Goal: Task Accomplishment & Management: Complete application form

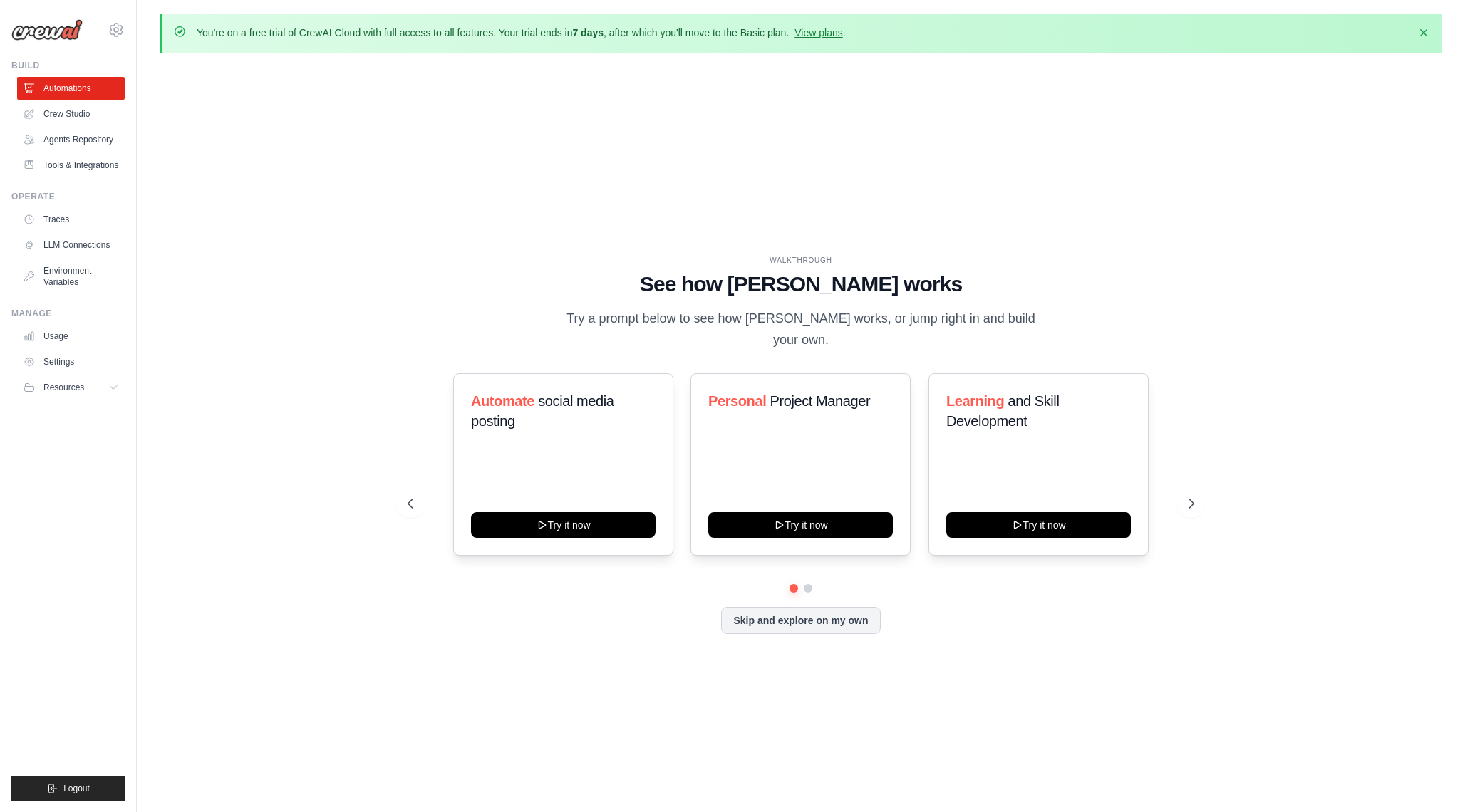
click at [394, 404] on div "WALKTHROUGH See how [PERSON_NAME] works Try a prompt below to see how [PERSON_N…" at bounding box center [801, 456] width 821 height 402
click at [85, 128] on link "Agents Repository" at bounding box center [72, 139] width 108 height 23
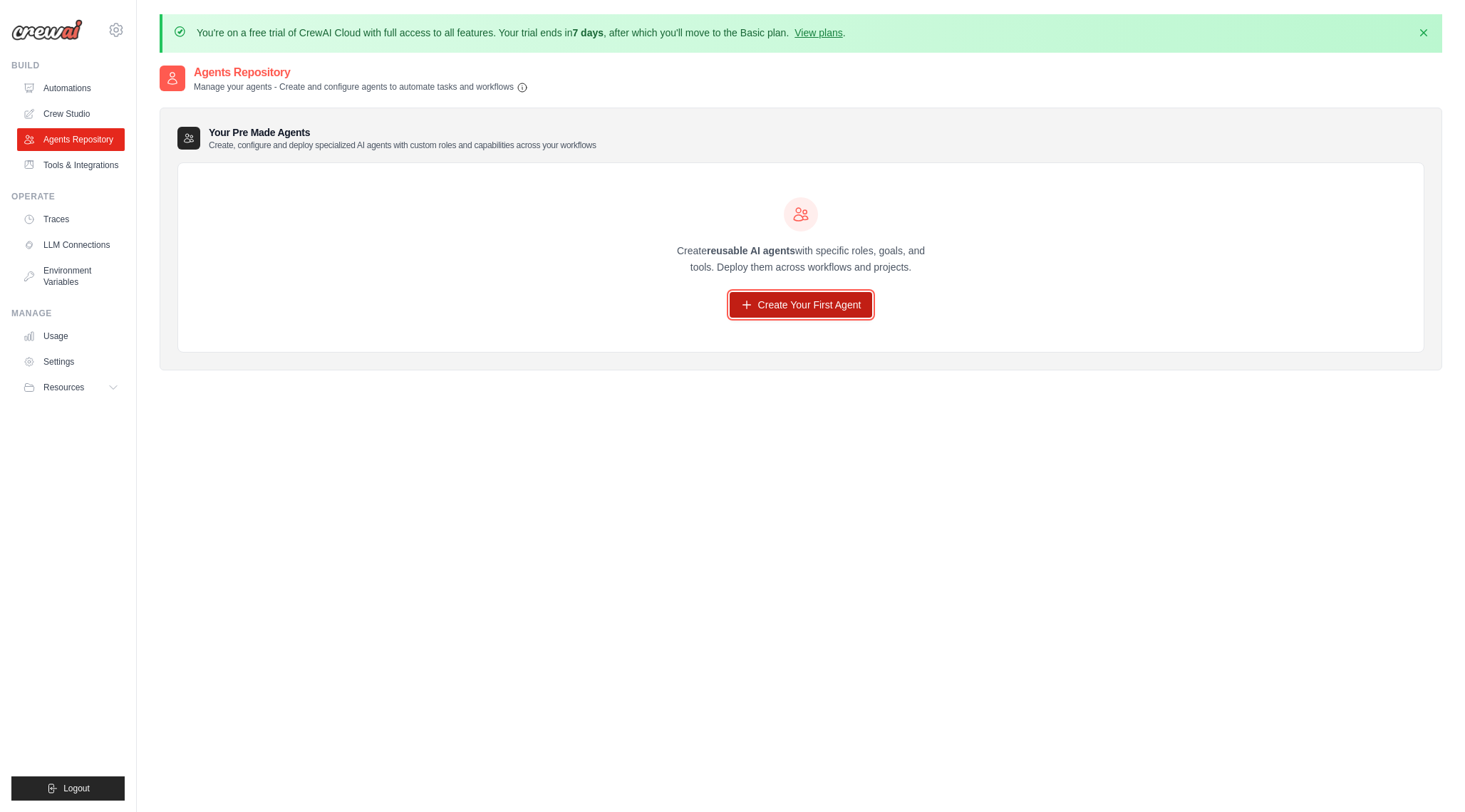
click at [771, 303] on link "Create Your First Agent" at bounding box center [801, 305] width 143 height 26
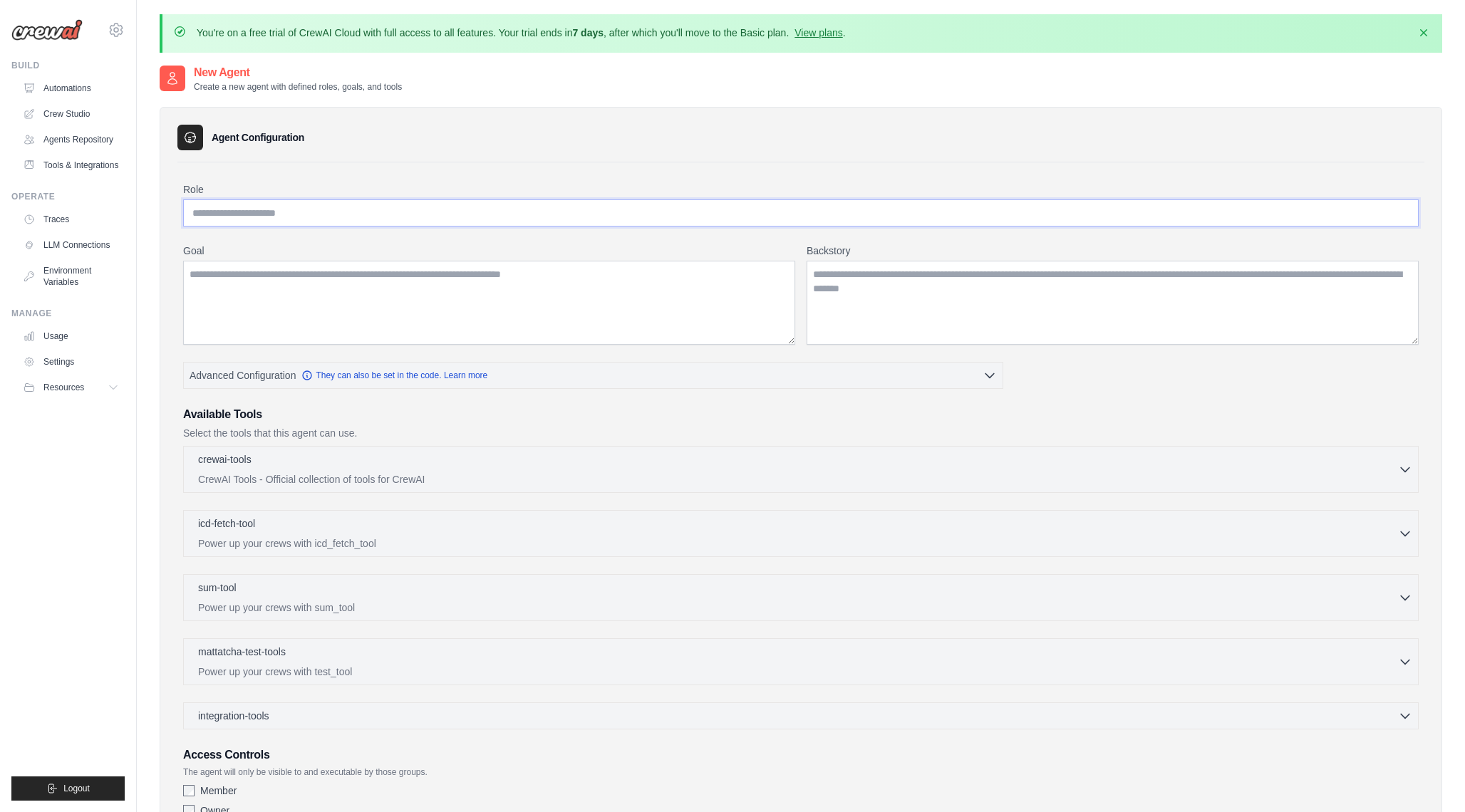
click at [488, 215] on input "Role" at bounding box center [801, 213] width 1235 height 27
click at [490, 300] on textarea "Goal" at bounding box center [489, 303] width 612 height 84
click at [285, 480] on p "CrewAI Tools - Official collection of tools for CrewAI" at bounding box center [798, 478] width 1200 height 14
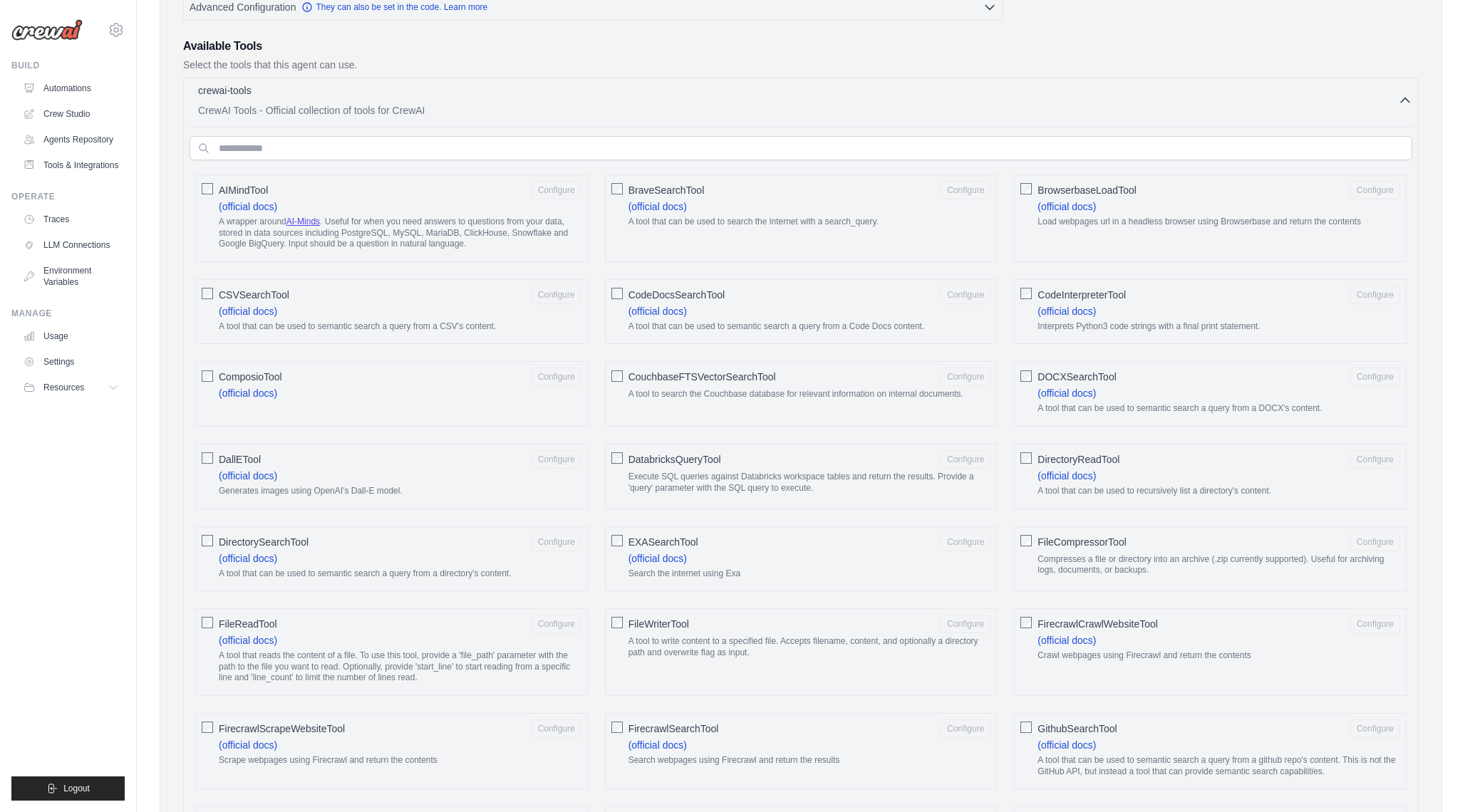
scroll to position [369, 0]
click at [553, 374] on button "Configure" at bounding box center [557, 375] width 50 height 18
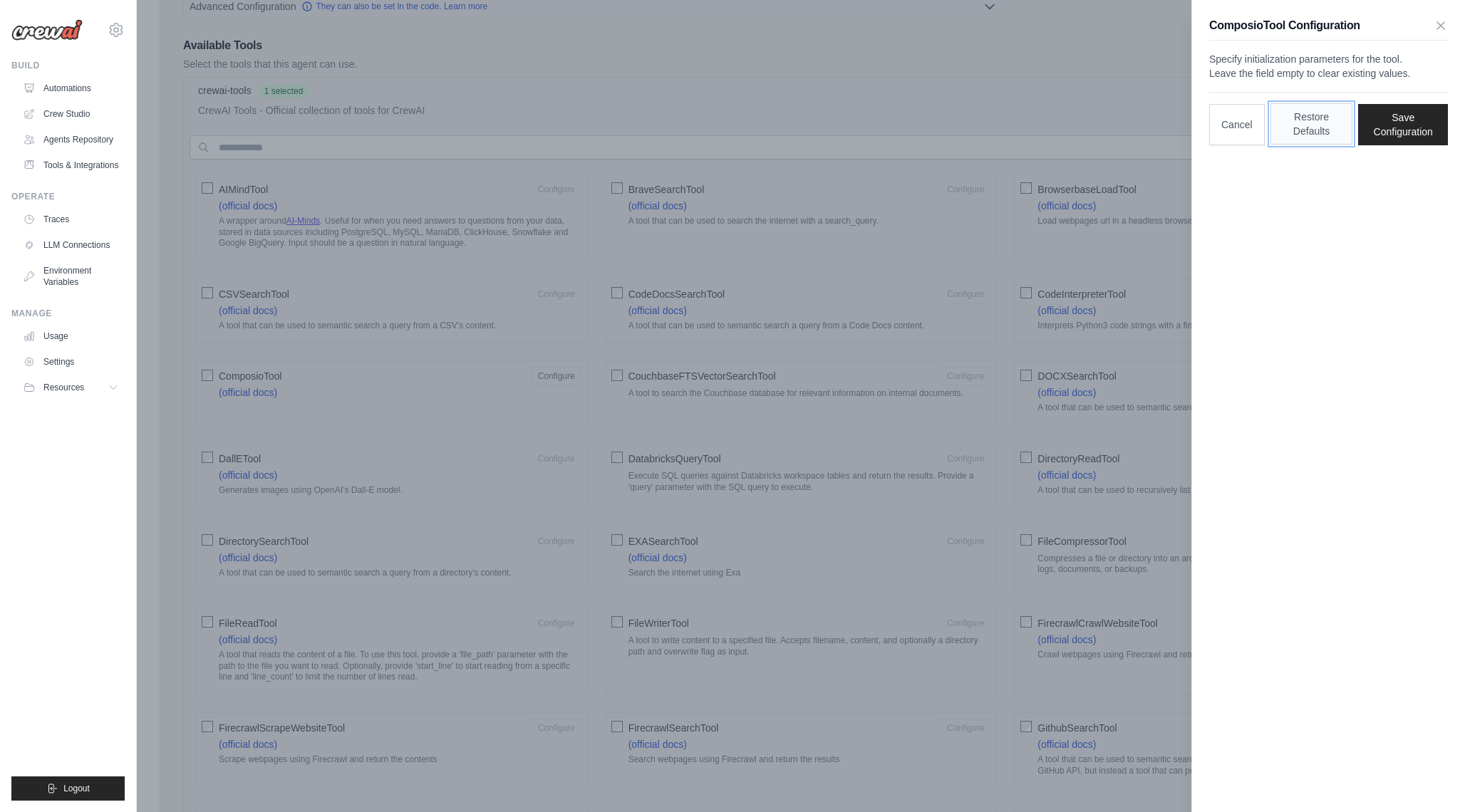
click at [1310, 144] on button "Restore Defaults" at bounding box center [1312, 124] width 83 height 41
click at [1441, 26] on icon "button" at bounding box center [1442, 25] width 7 height 7
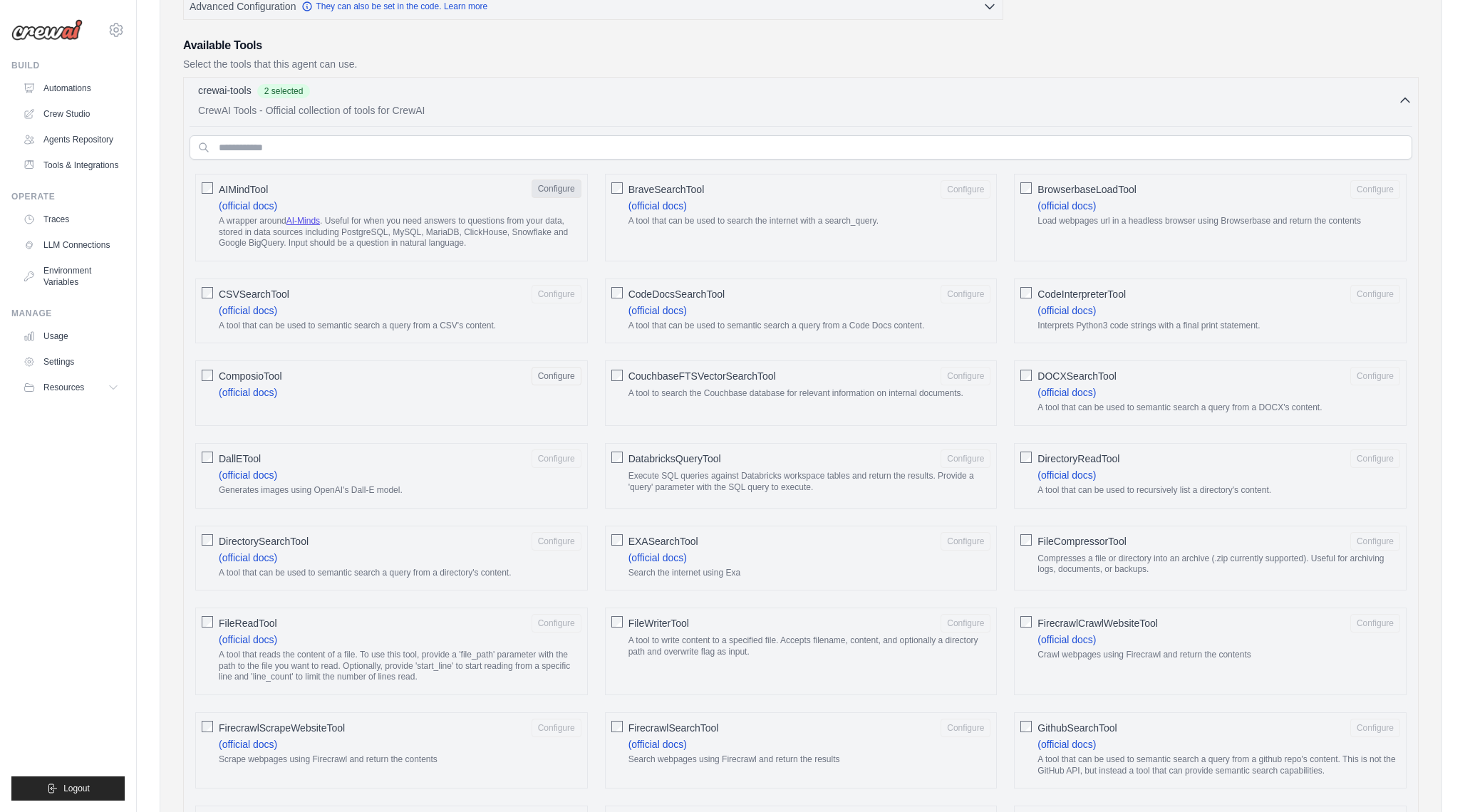
click at [557, 194] on button "Configure" at bounding box center [557, 188] width 50 height 18
